Goal: Task Accomplishment & Management: Manage account settings

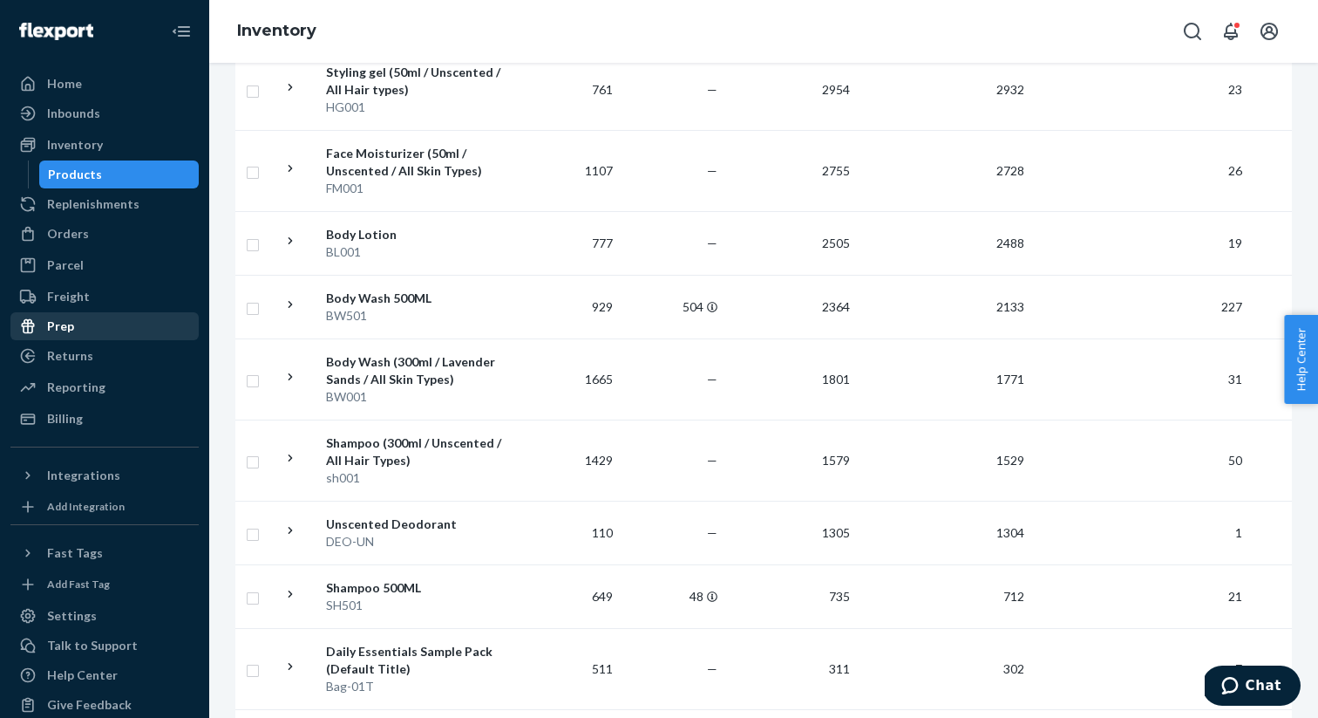
scroll to position [22, 0]
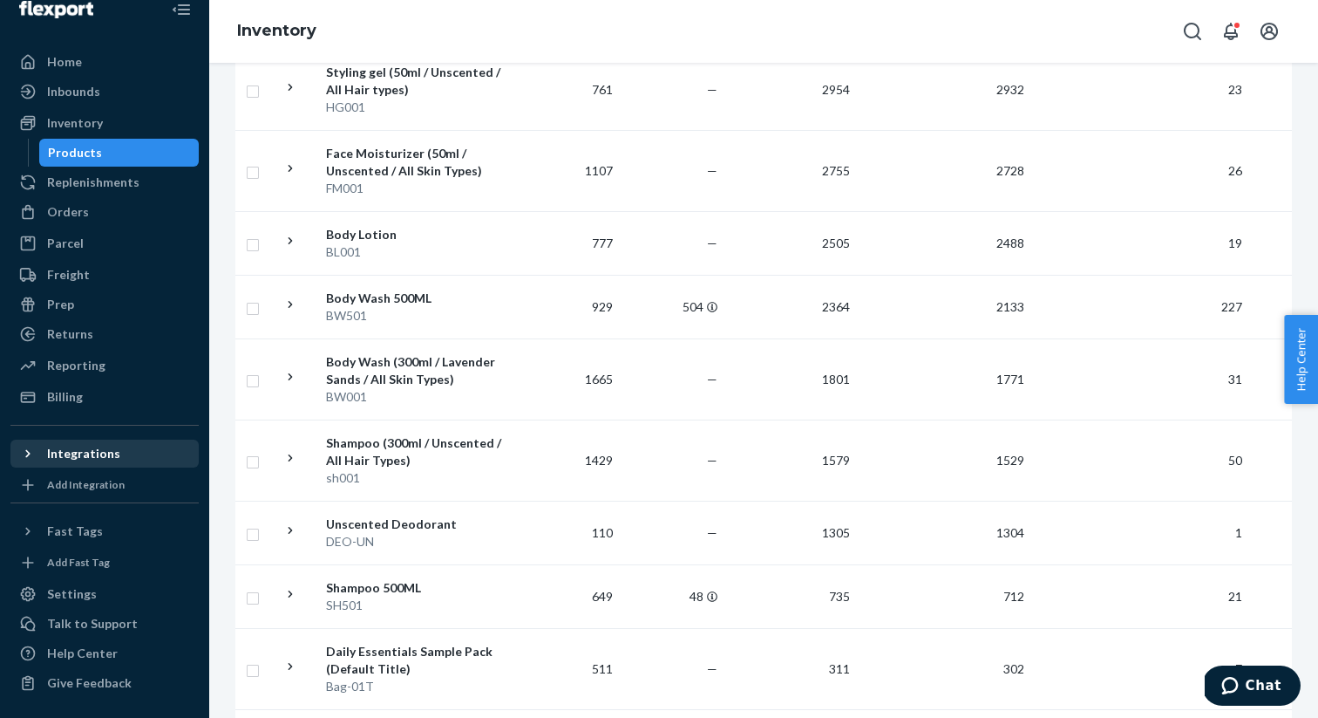
click at [112, 457] on div "Integrations" at bounding box center [83, 453] width 73 height 17
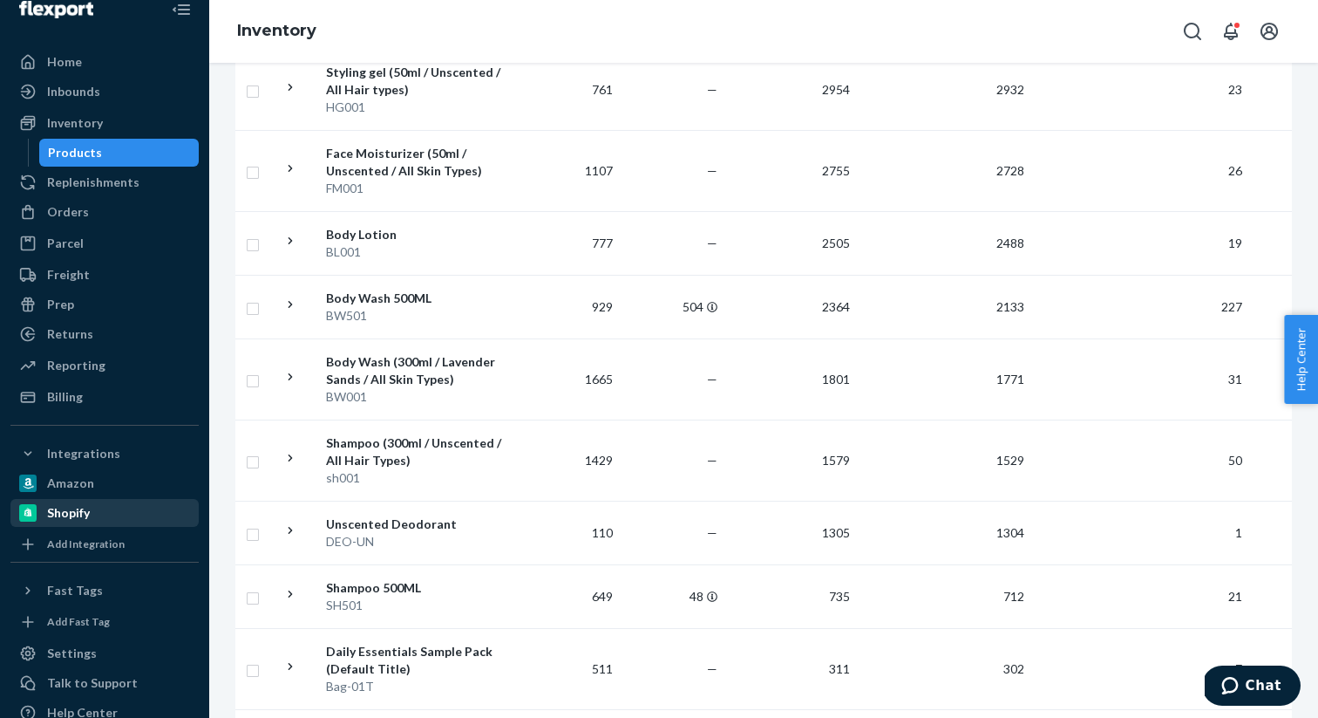
click at [65, 522] on div "Shopify" at bounding box center [104, 512] width 185 height 24
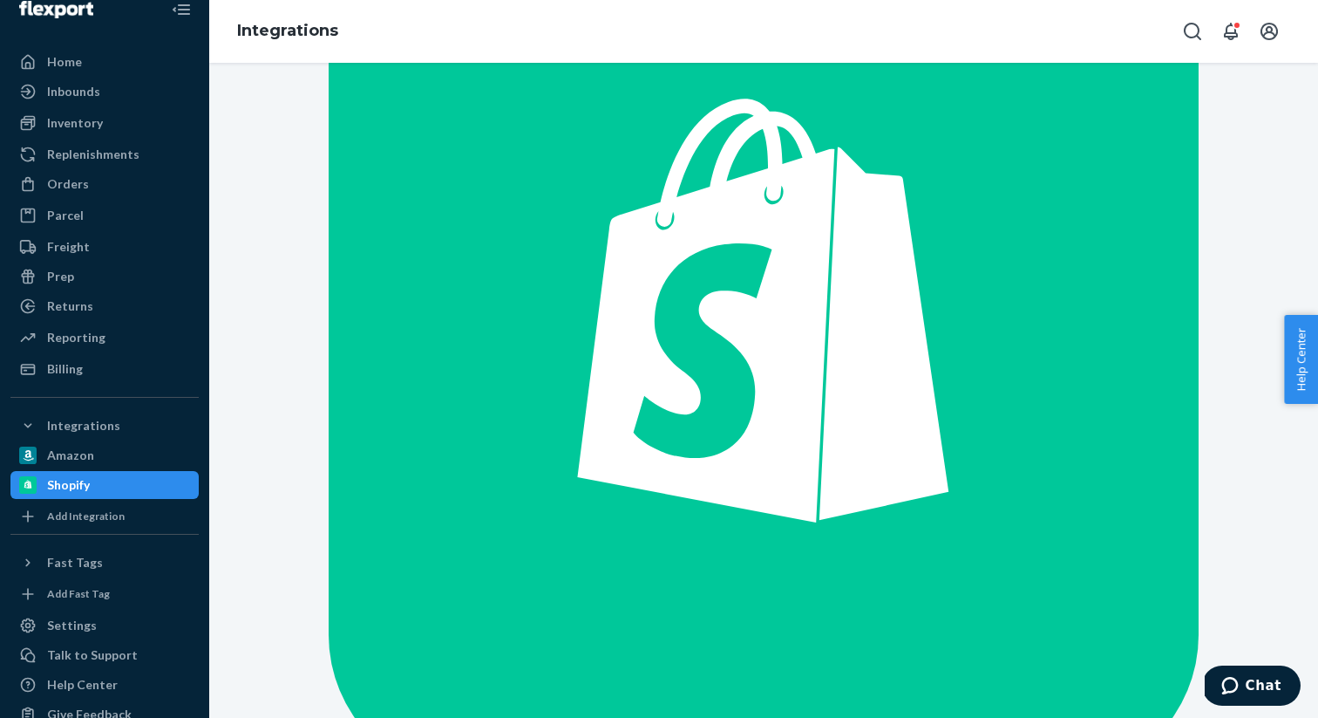
scroll to position [53, 0]
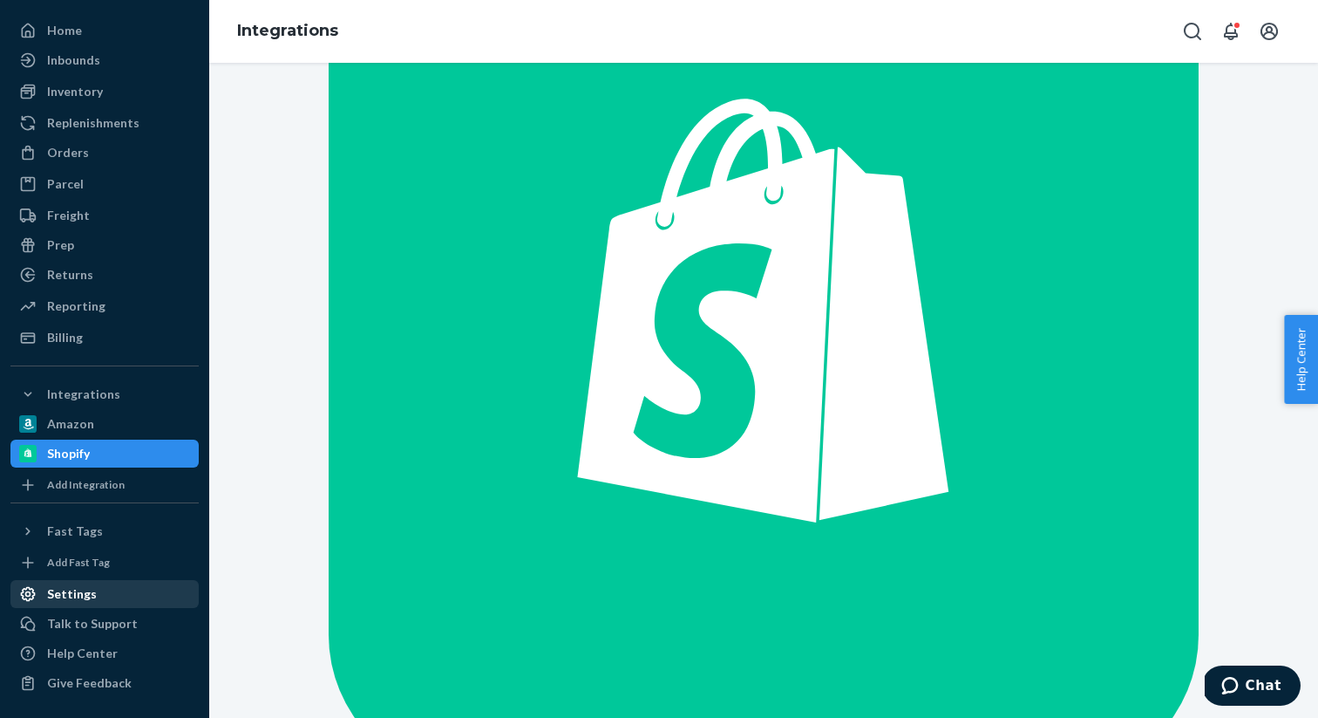
click at [105, 589] on div "Settings" at bounding box center [104, 594] width 185 height 24
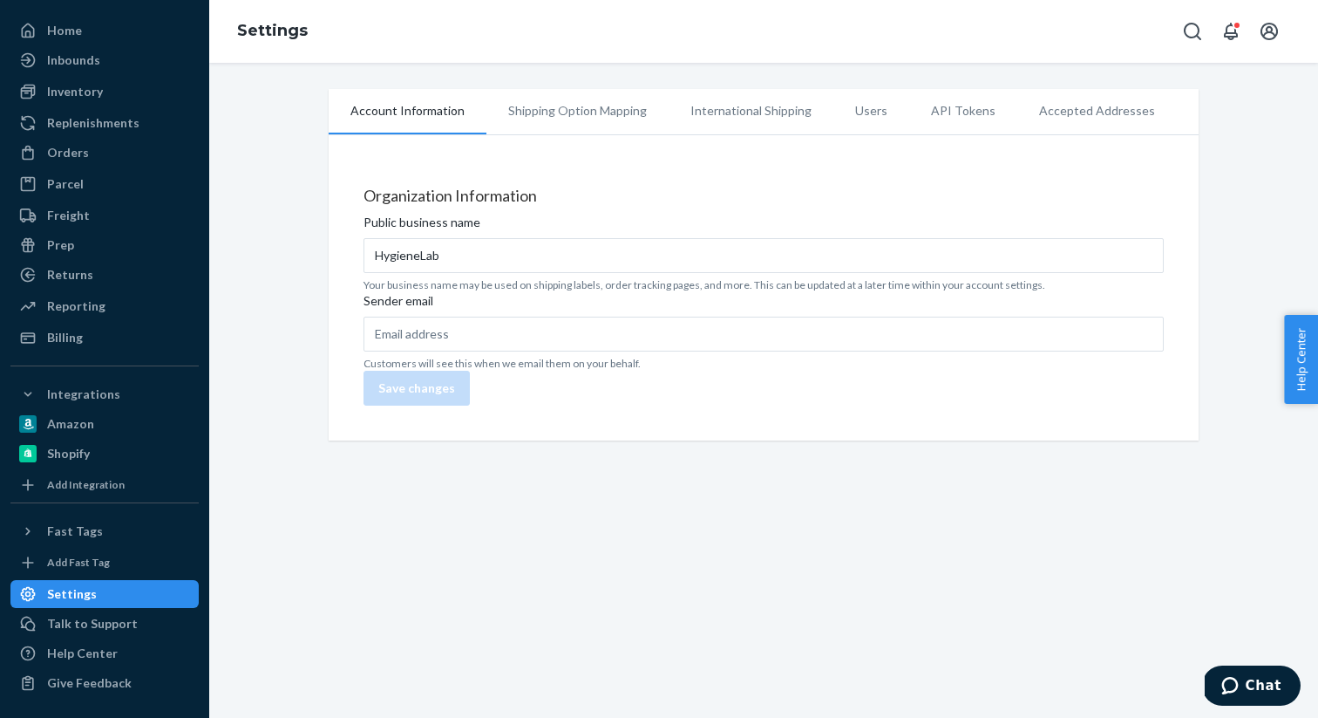
click at [619, 101] on li "Shipping Option Mapping" at bounding box center [577, 111] width 182 height 44
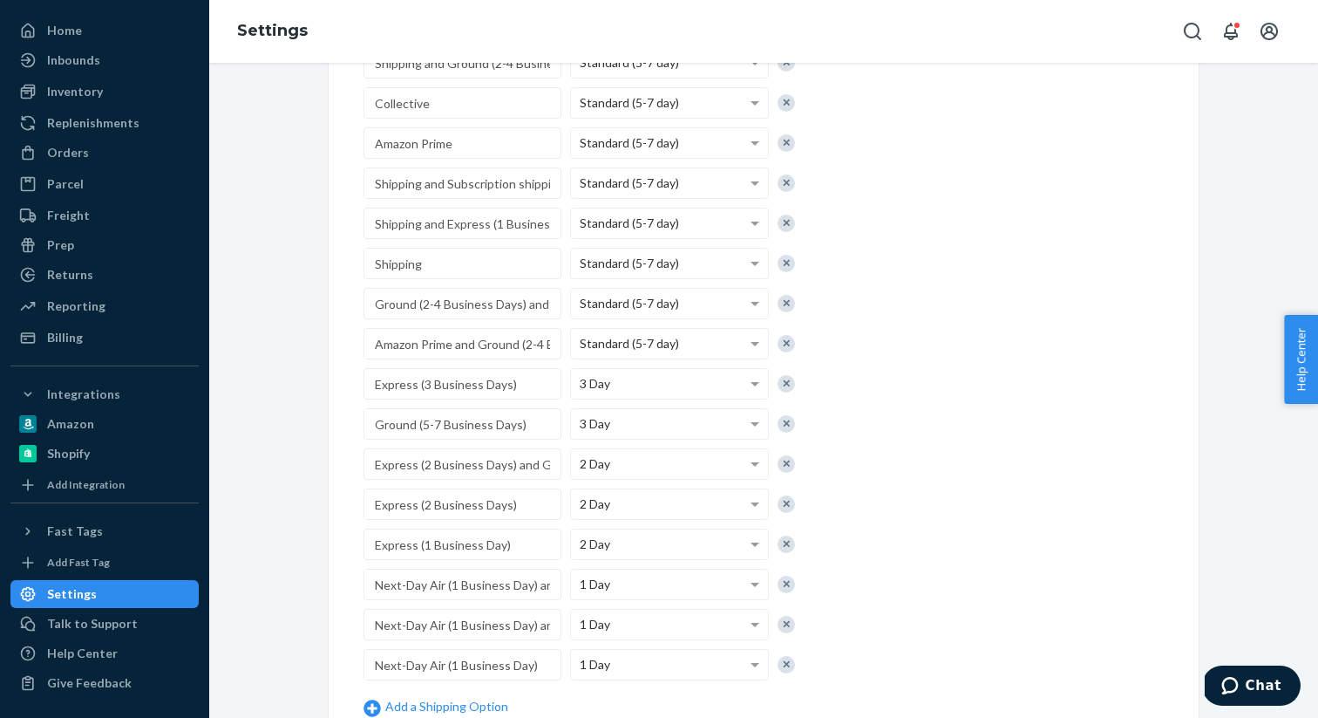
scroll to position [473, 0]
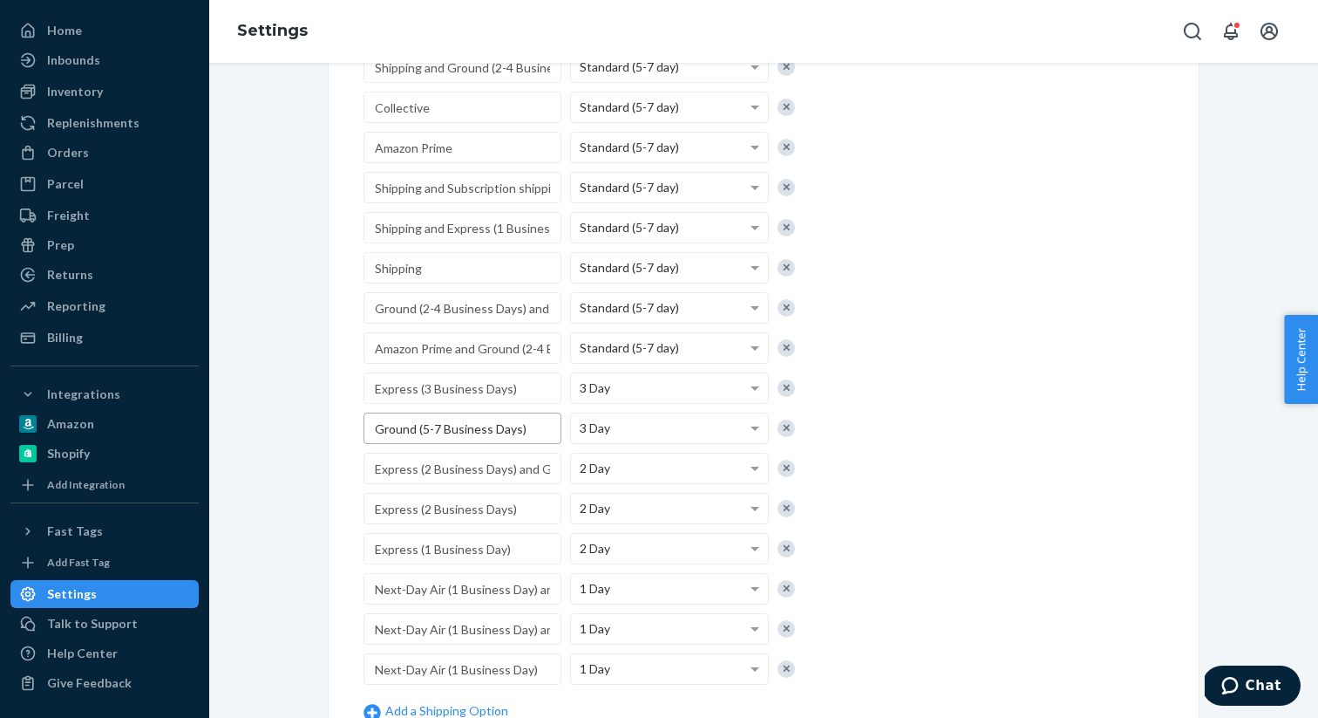
drag, startPoint x: 529, startPoint y: 430, endPoint x: 302, endPoint y: 427, distance: 227.6
click at [302, 427] on div "Account Information Replenishment Shipping Option Mapping International Shippin…" at bounding box center [763, 221] width 1083 height 1210
paste input "7-9"
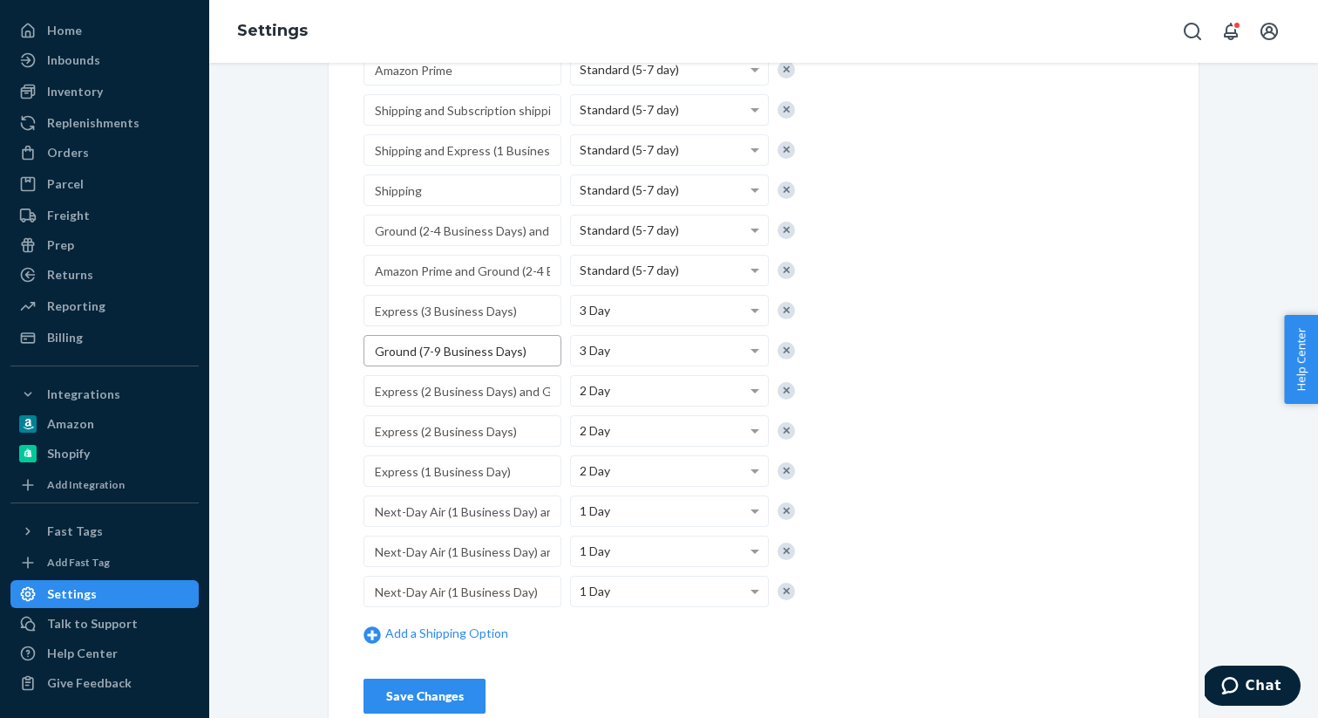
scroll to position [556, 0]
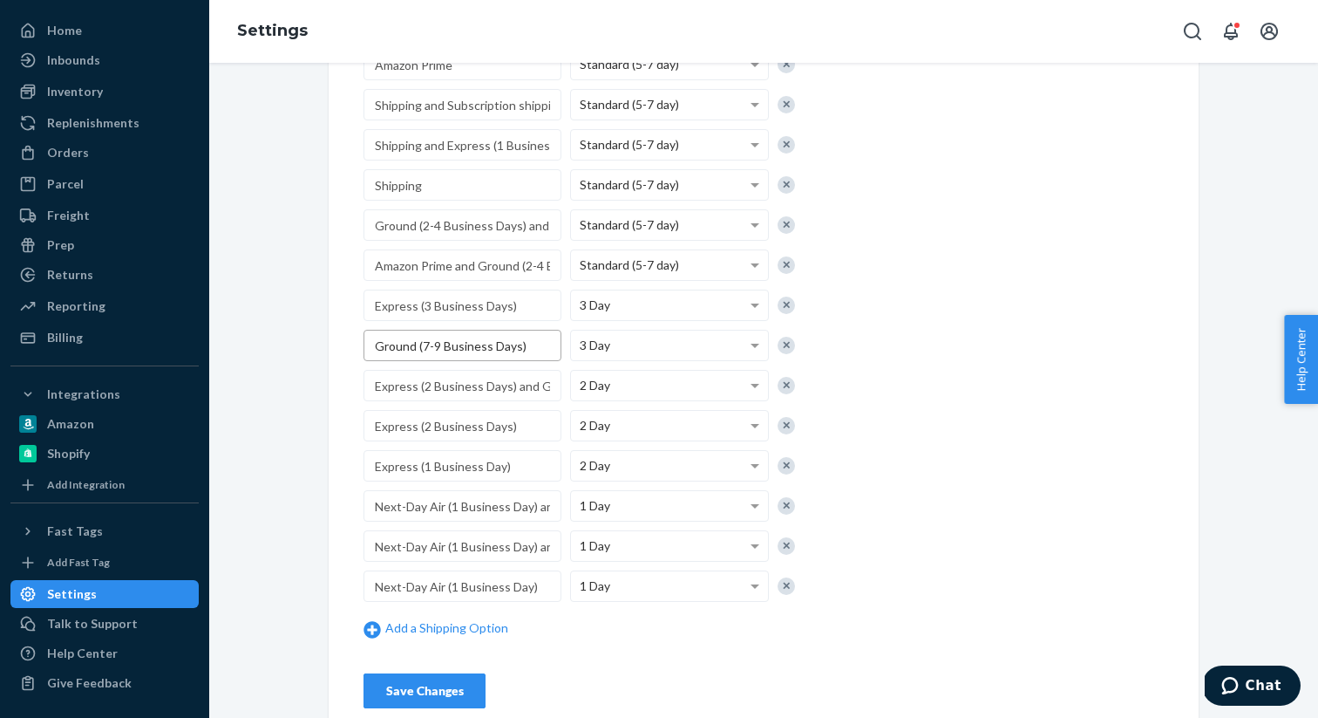
type input "Ground (7-9 Business Days)"
click at [315, 416] on div "Account Information Replenishment Shipping Option Mapping International Shippin…" at bounding box center [763, 138] width 1083 height 1210
click at [446, 693] on div "Save Changes" at bounding box center [424, 690] width 92 height 17
